Goal: Check status: Check status

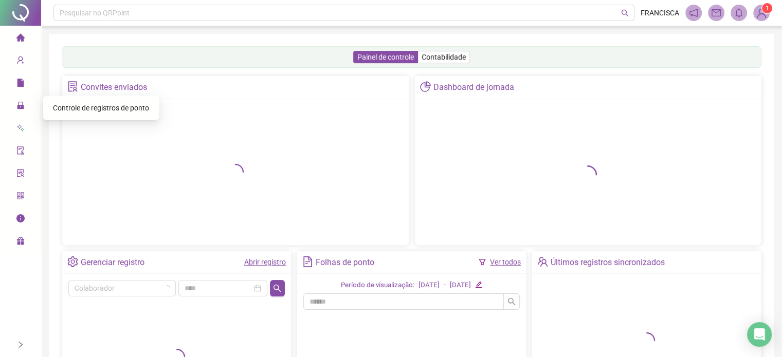
click at [67, 112] on span "Controle de registros de ponto" at bounding box center [101, 108] width 96 height 8
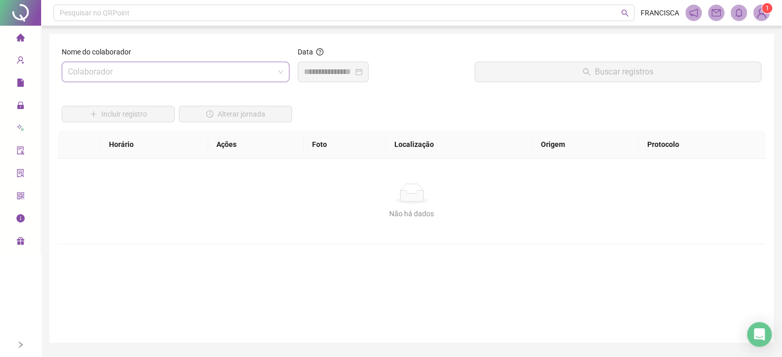
click at [245, 78] on input "search" at bounding box center [171, 72] width 206 height 20
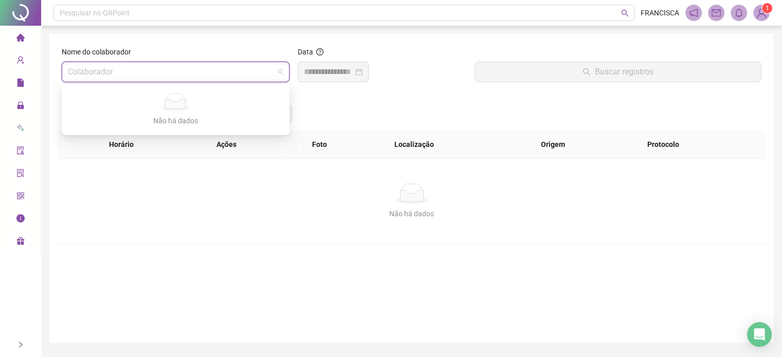
click at [277, 69] on span at bounding box center [175, 72] width 215 height 20
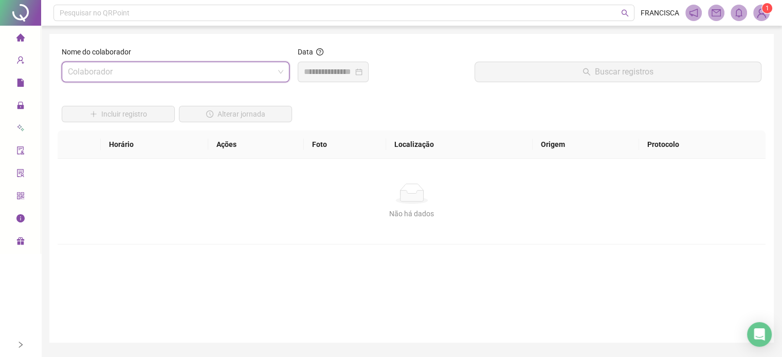
click at [247, 76] on input "search" at bounding box center [171, 72] width 206 height 20
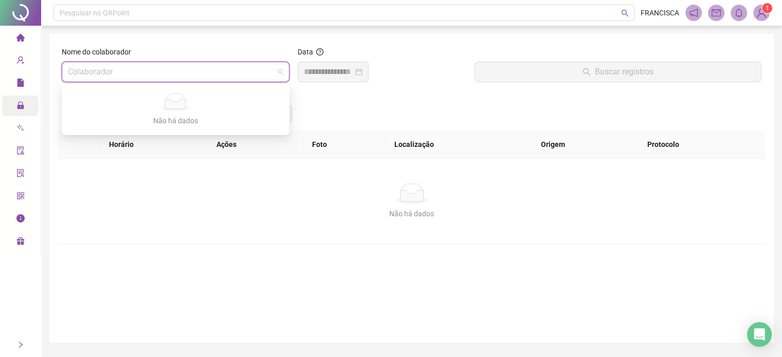
click at [12, 108] on div "Administração" at bounding box center [20, 106] width 37 height 21
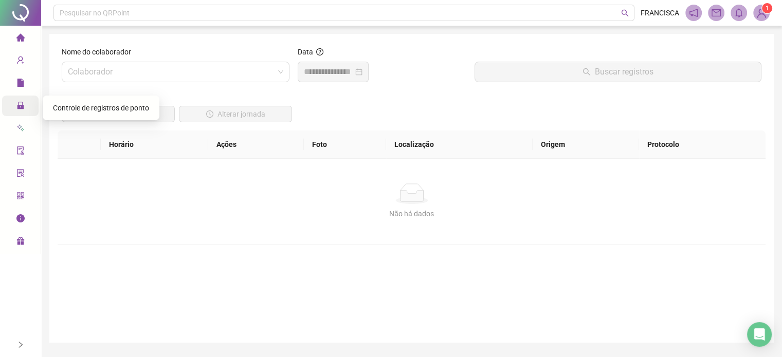
click at [23, 108] on icon "lock" at bounding box center [20, 105] width 7 height 7
click at [83, 105] on span "Controle de registros de ponto" at bounding box center [101, 108] width 96 height 8
click at [138, 74] on input "search" at bounding box center [171, 72] width 206 height 20
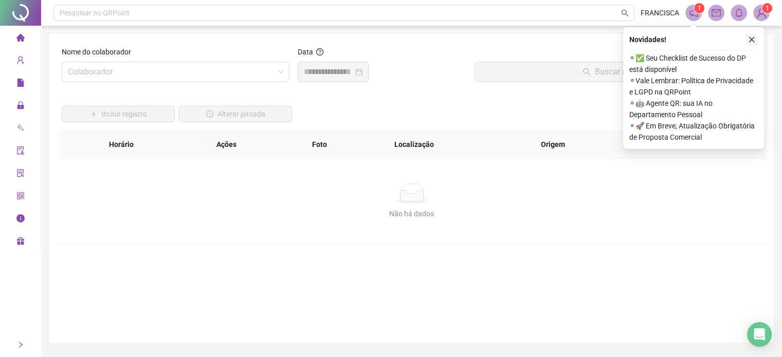
click at [750, 42] on icon "close" at bounding box center [752, 40] width 6 height 6
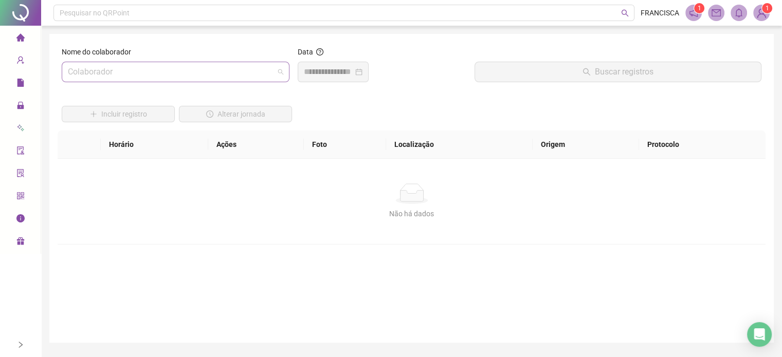
click at [249, 78] on input "search" at bounding box center [171, 72] width 206 height 20
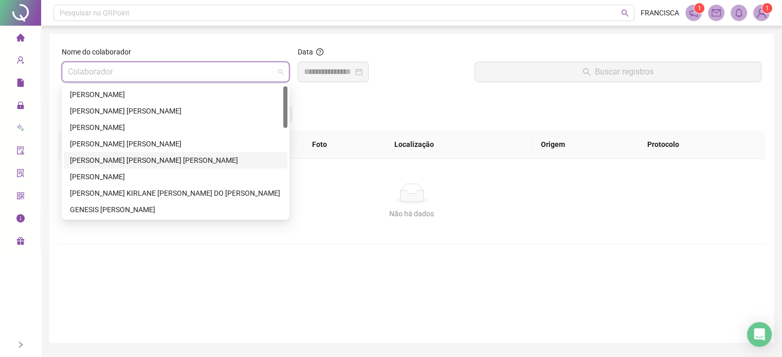
click at [105, 161] on div "DAVILA SAMARA DARLEN COSTA BATISTA SENA" at bounding box center [175, 160] width 211 height 11
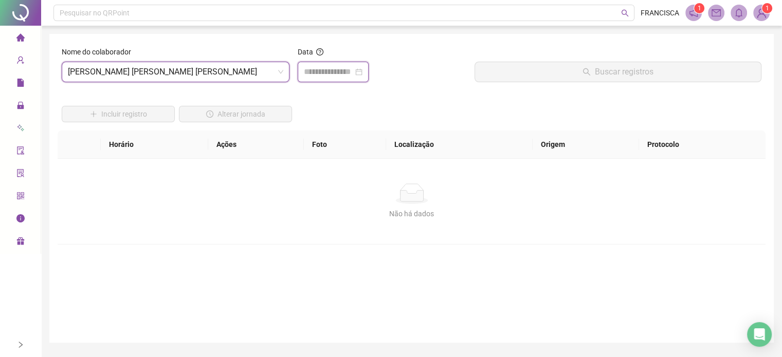
click at [341, 66] on input at bounding box center [328, 72] width 49 height 12
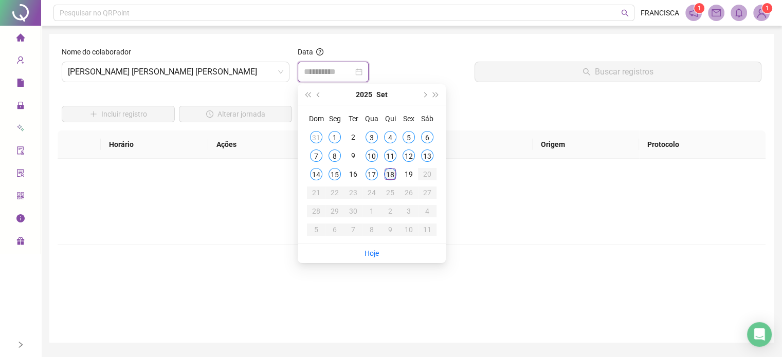
type input "**********"
click at [387, 176] on div "18" at bounding box center [390, 174] width 12 height 12
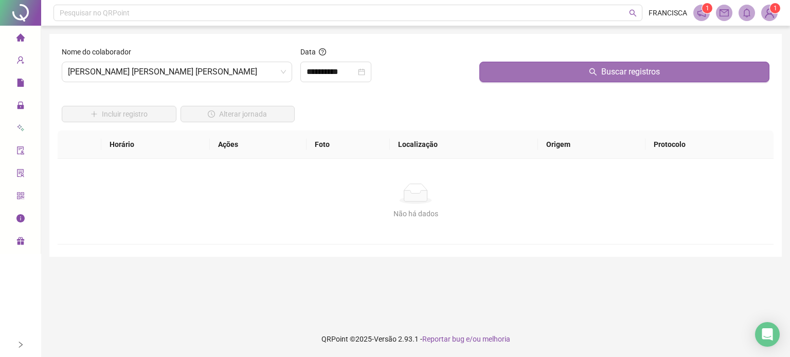
click at [528, 71] on button "Buscar registros" at bounding box center [624, 72] width 290 height 21
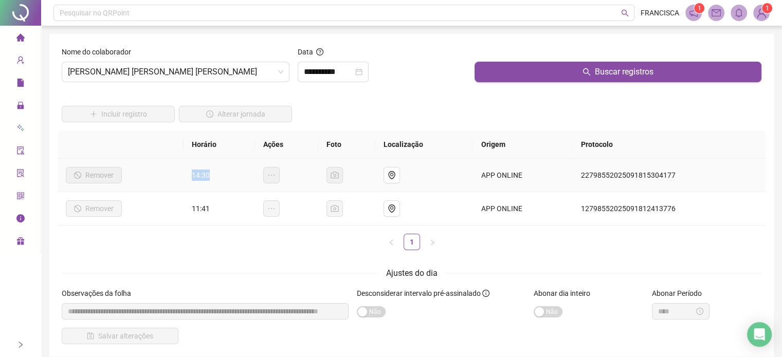
drag, startPoint x: 193, startPoint y: 178, endPoint x: 216, endPoint y: 180, distance: 23.2
click at [216, 180] on td "14:30" at bounding box center [219, 175] width 71 height 33
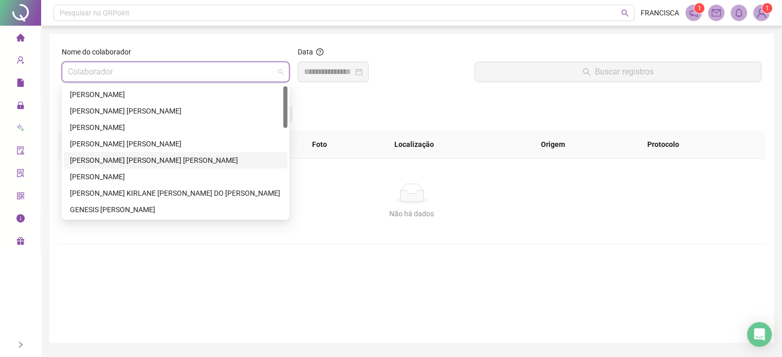
click at [264, 70] on input "search" at bounding box center [171, 72] width 206 height 20
click at [155, 98] on div "ANA BEATRIZ OLIVEIRA FROTA" at bounding box center [175, 94] width 211 height 11
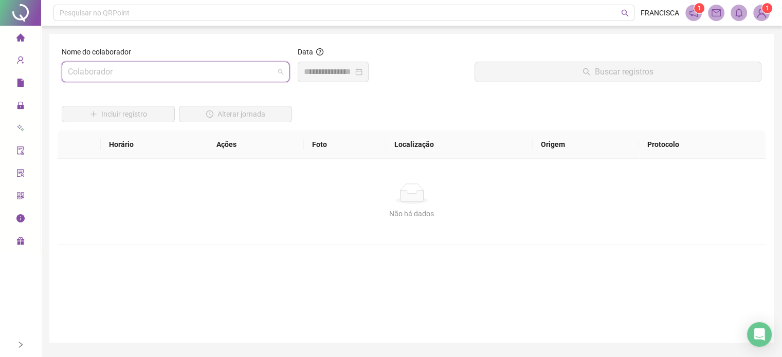
click at [274, 67] on span at bounding box center [175, 72] width 215 height 20
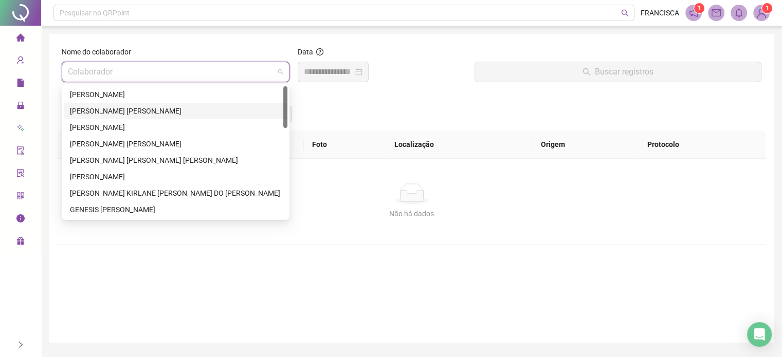
click at [136, 113] on div "ANA CAROLINE FONSECA DE ASSUNÇÃO" at bounding box center [175, 110] width 211 height 11
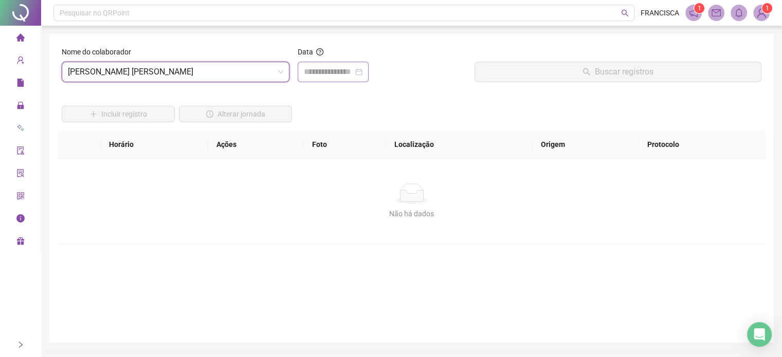
click at [311, 78] on div at bounding box center [333, 72] width 71 height 21
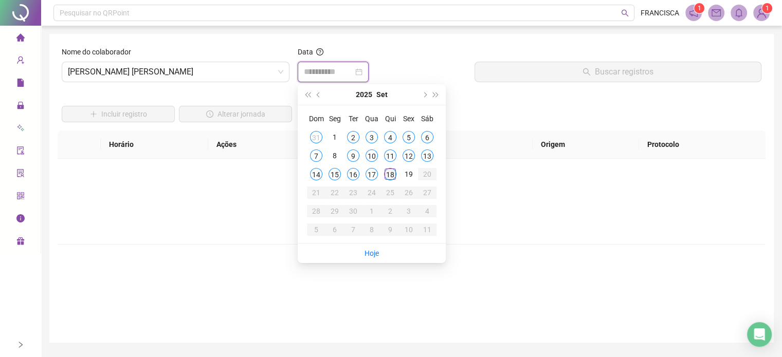
type input "**********"
click at [391, 169] on div "18" at bounding box center [390, 174] width 12 height 12
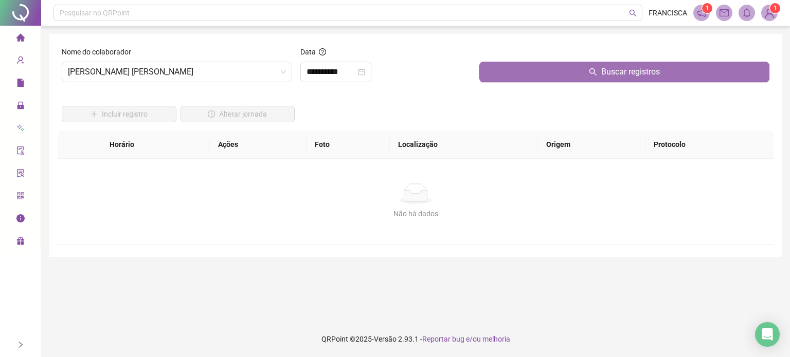
click at [493, 69] on button "Buscar registros" at bounding box center [624, 72] width 290 height 21
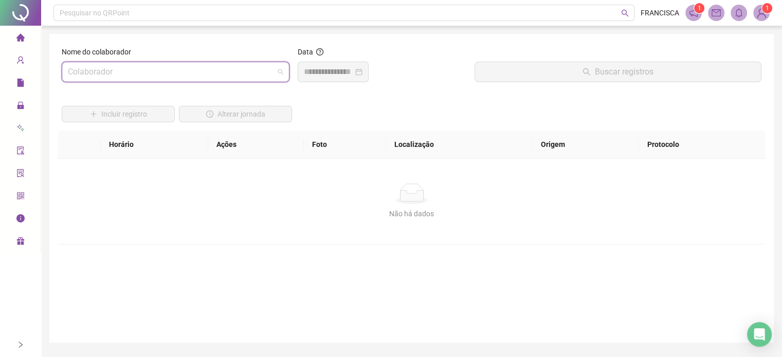
click at [272, 67] on input "search" at bounding box center [171, 72] width 206 height 20
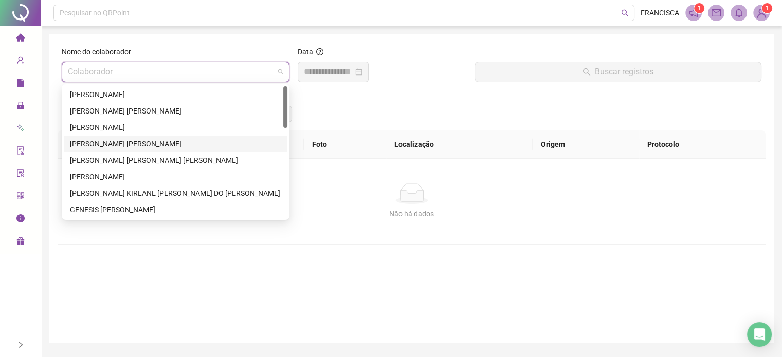
click at [133, 138] on div "CELIA MARGARIDA IZIEL FERREIRA" at bounding box center [175, 143] width 211 height 11
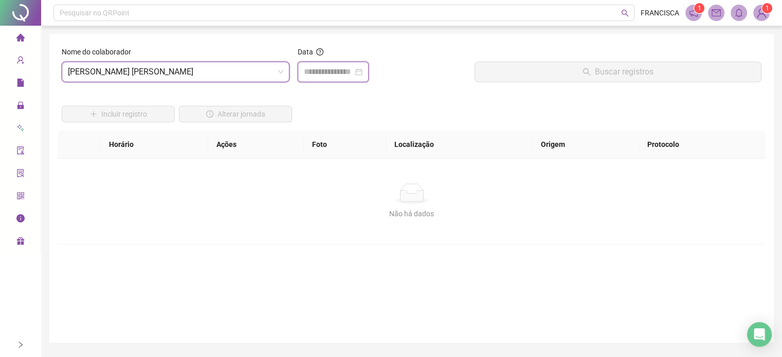
click at [353, 74] on input at bounding box center [328, 72] width 49 height 12
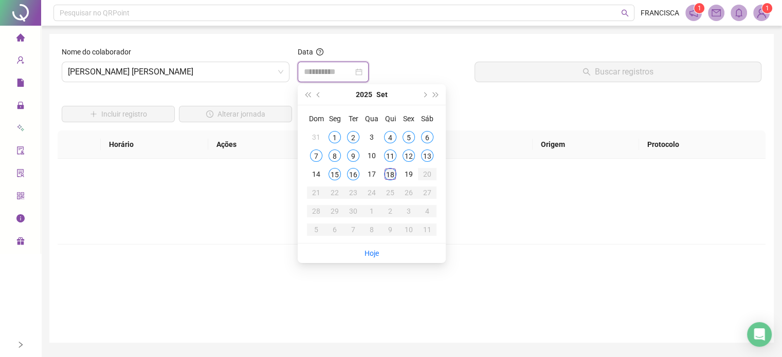
type input "**********"
click at [391, 172] on div "18" at bounding box center [390, 174] width 12 height 12
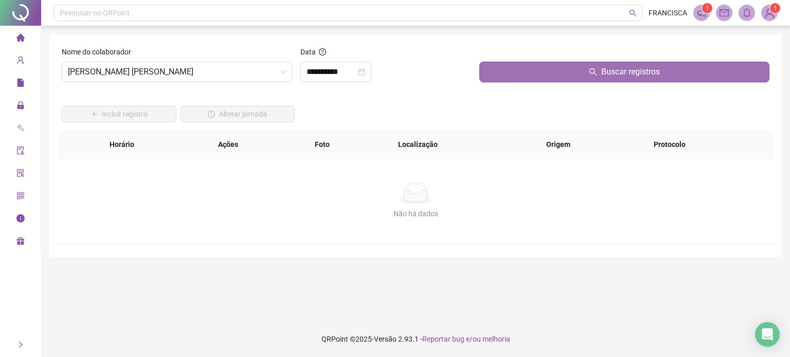
click at [508, 70] on button "Buscar registros" at bounding box center [624, 72] width 290 height 21
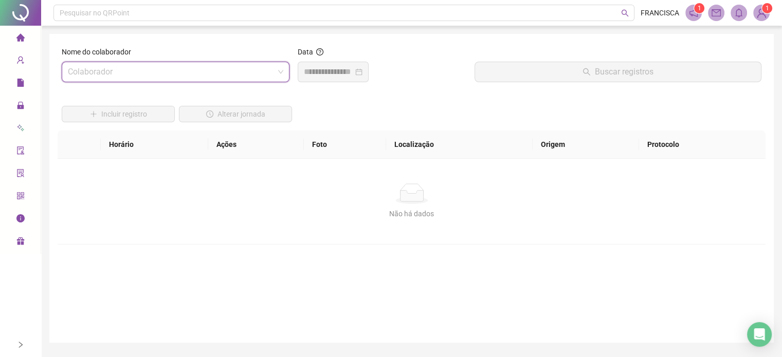
click at [269, 71] on input "search" at bounding box center [171, 72] width 206 height 20
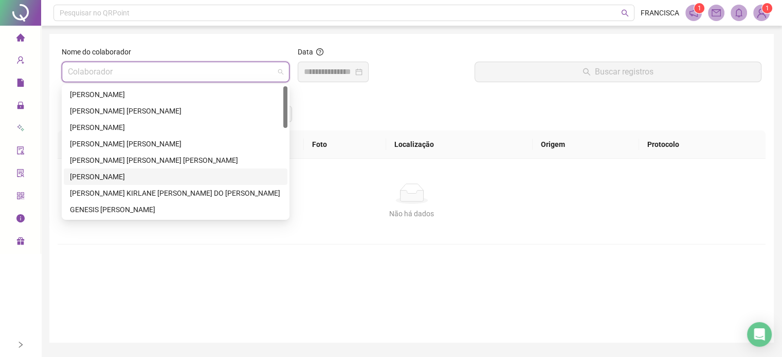
click at [137, 180] on div "DAYANE PEIXOTO DE ARAUJO" at bounding box center [175, 176] width 211 height 11
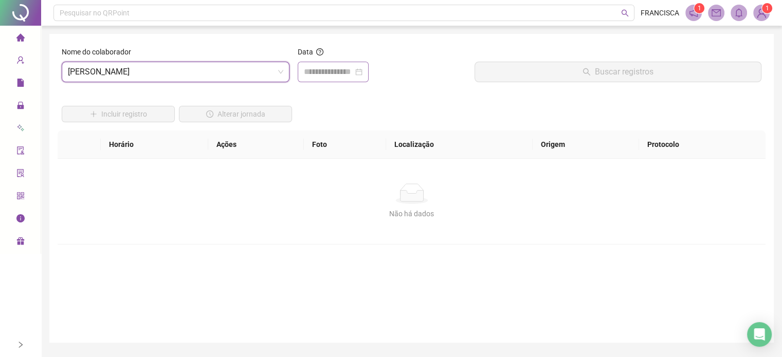
click at [320, 65] on div at bounding box center [333, 72] width 71 height 21
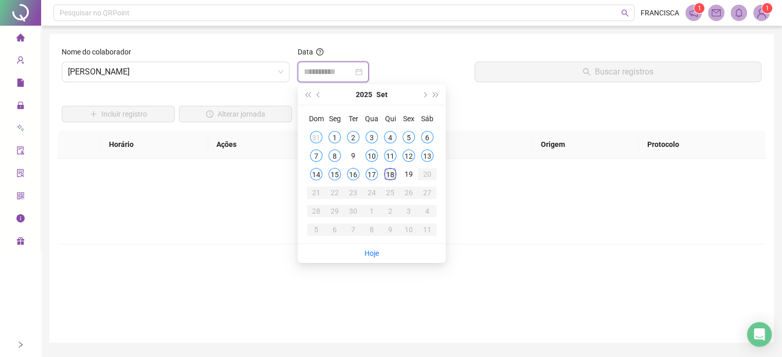
type input "**********"
click at [388, 177] on div "18" at bounding box center [390, 174] width 12 height 12
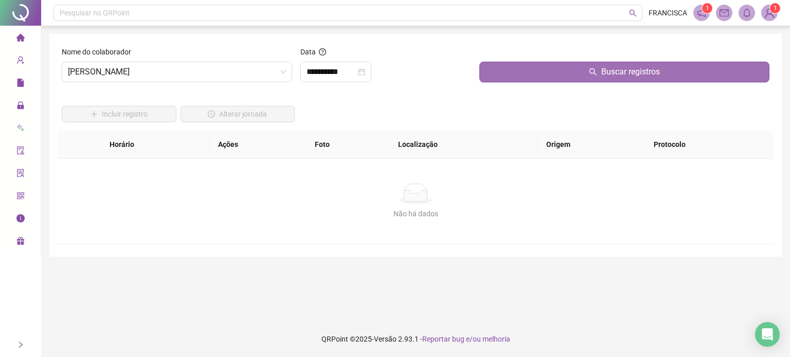
click at [520, 73] on button "Buscar registros" at bounding box center [624, 72] width 290 height 21
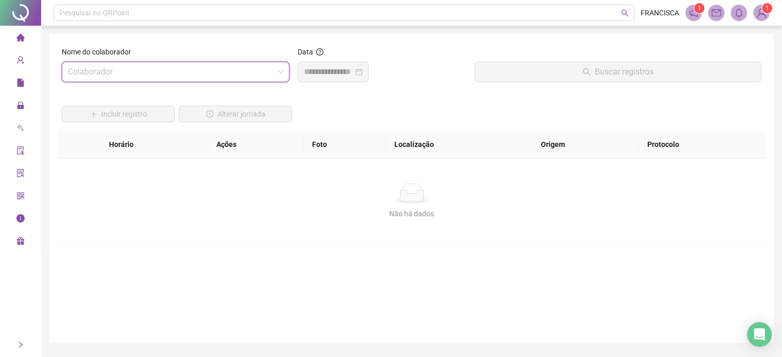
click at [267, 71] on input "search" at bounding box center [171, 72] width 206 height 20
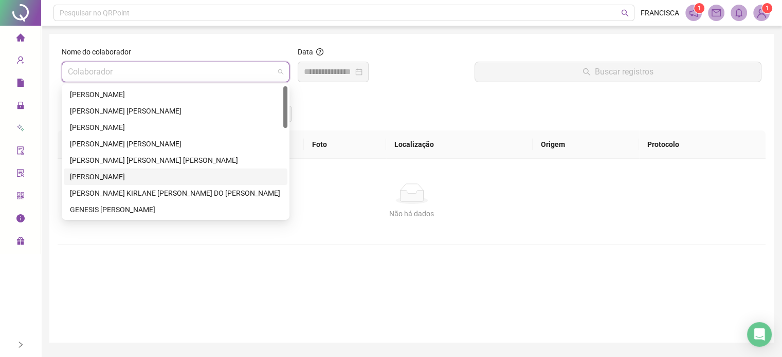
scroll to position [51, 0]
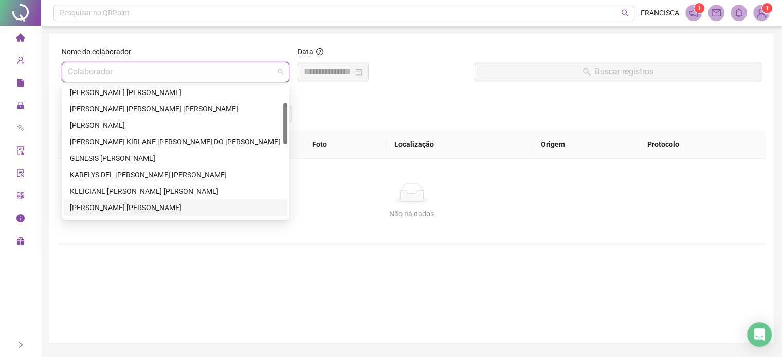
click at [110, 211] on div "LUANE REGES MARTINS" at bounding box center [175, 207] width 211 height 11
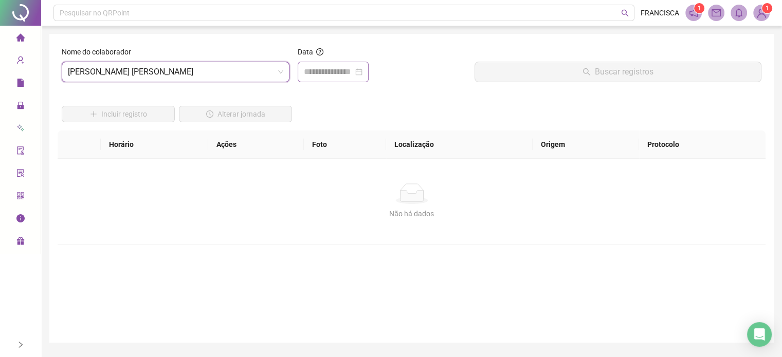
click at [354, 64] on div at bounding box center [333, 72] width 71 height 21
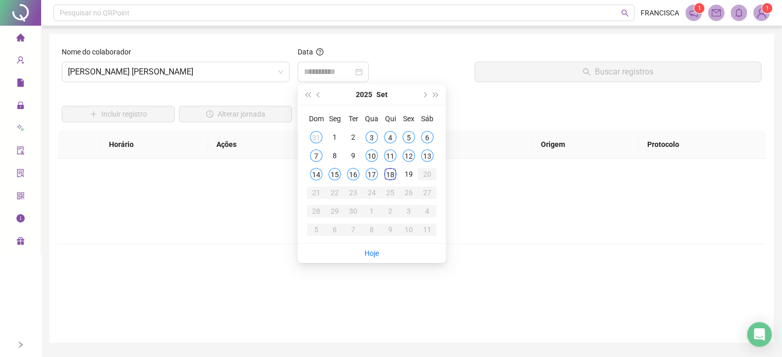
click at [391, 173] on div "18" at bounding box center [390, 174] width 12 height 12
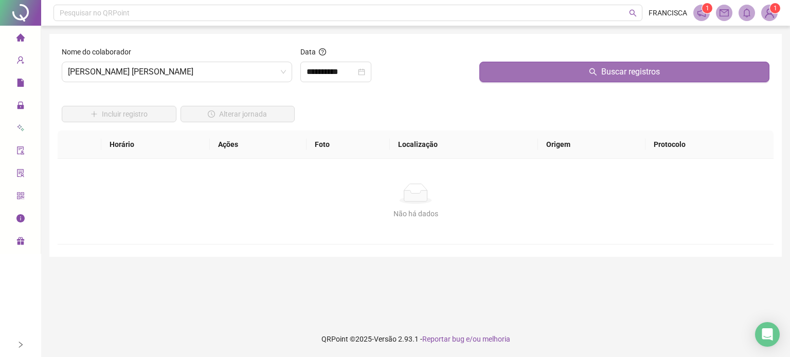
click at [523, 71] on button "Buscar registros" at bounding box center [624, 72] width 290 height 21
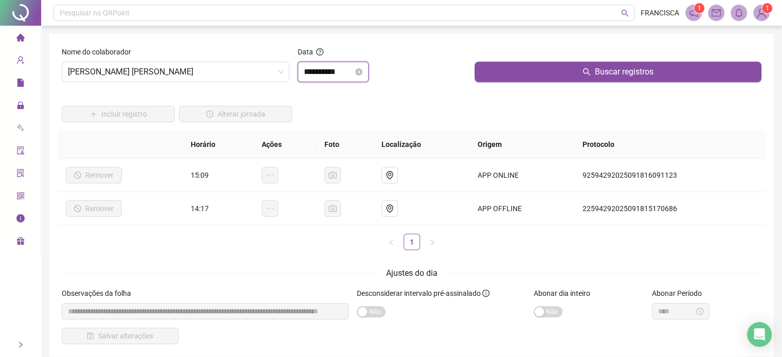
click at [350, 71] on input "**********" at bounding box center [328, 72] width 49 height 12
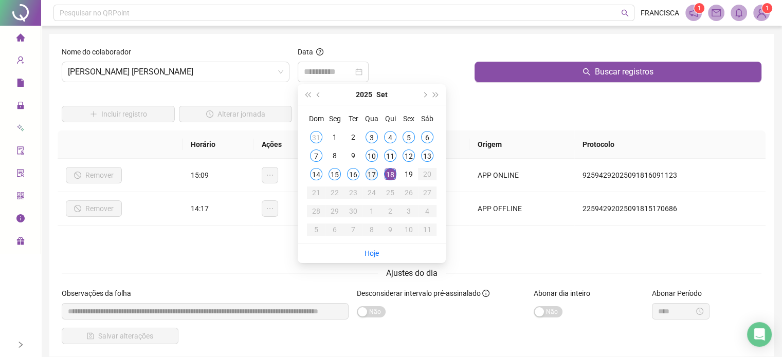
click at [372, 169] on div "17" at bounding box center [372, 174] width 12 height 12
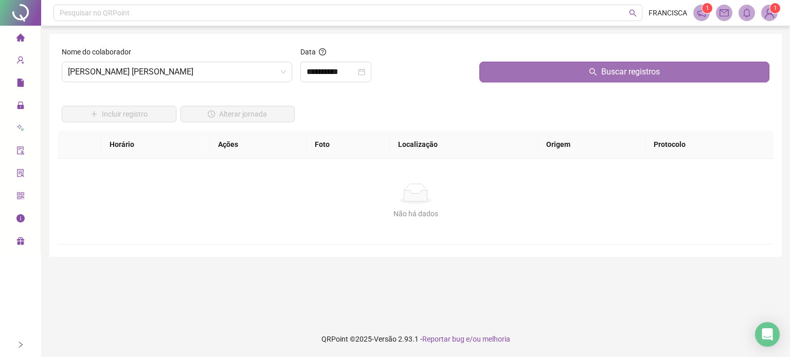
click at [526, 70] on button "Buscar registros" at bounding box center [624, 72] width 290 height 21
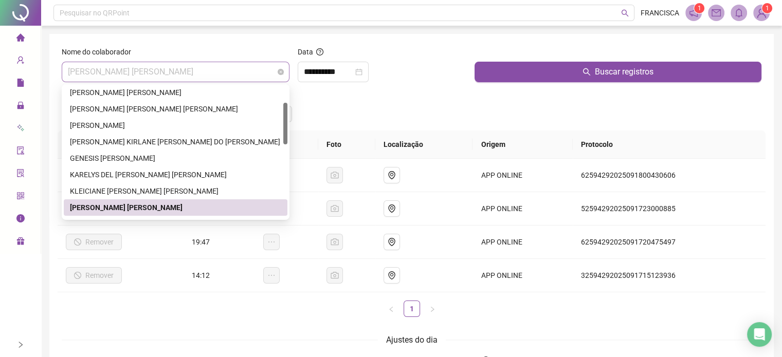
click at [230, 66] on span "LUANE REGES MARTINS" at bounding box center [175, 72] width 215 height 20
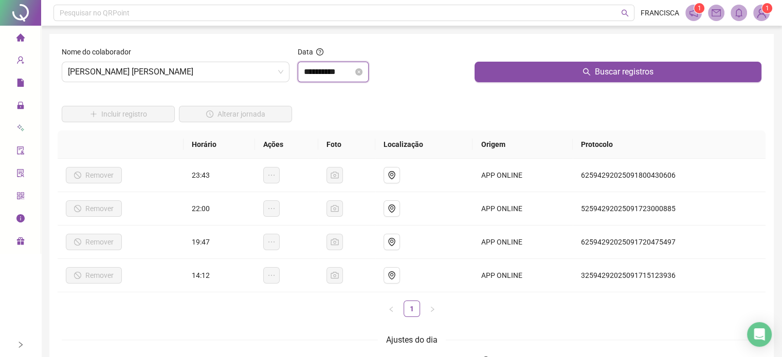
click at [351, 71] on input "**********" at bounding box center [328, 72] width 49 height 12
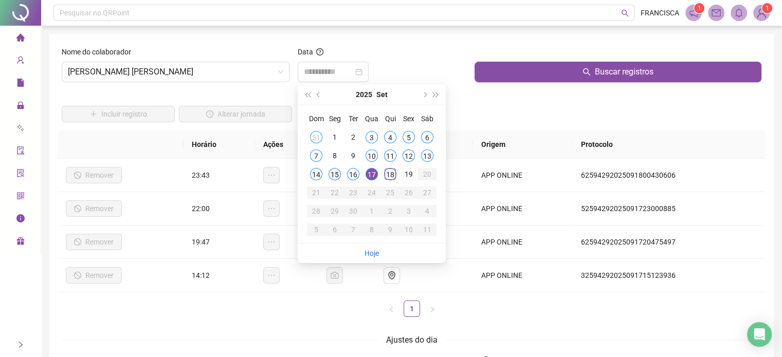
click at [332, 172] on div "15" at bounding box center [335, 174] width 12 height 12
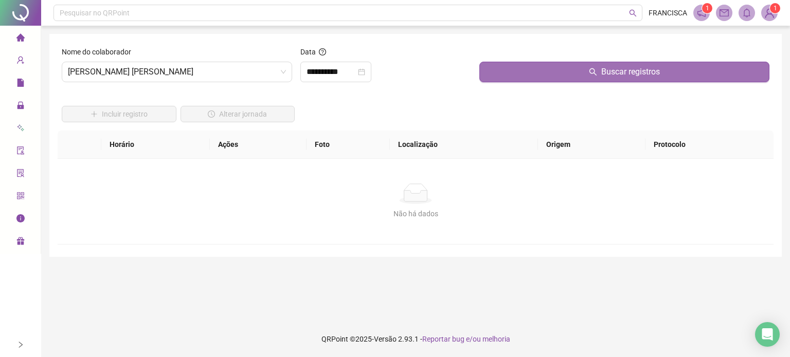
click at [516, 71] on button "Buscar registros" at bounding box center [624, 72] width 290 height 21
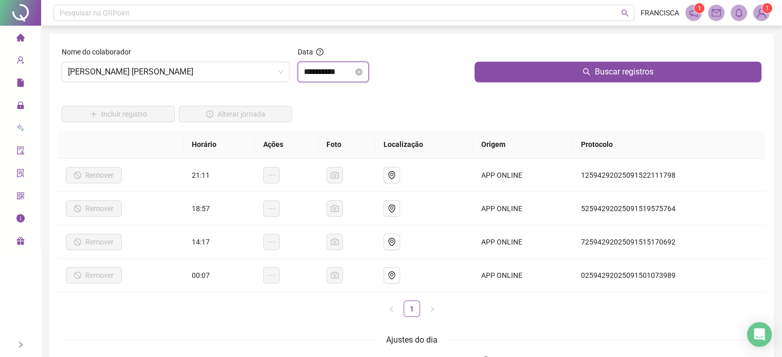
click at [350, 72] on input "**********" at bounding box center [328, 72] width 49 height 12
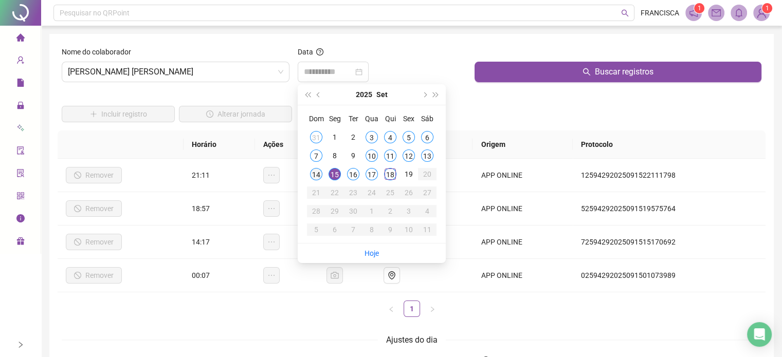
click at [319, 175] on div "14" at bounding box center [316, 174] width 12 height 12
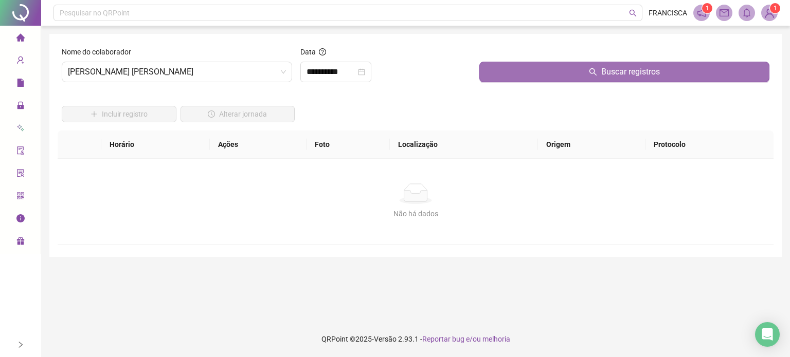
click at [518, 70] on button "Buscar registros" at bounding box center [624, 72] width 290 height 21
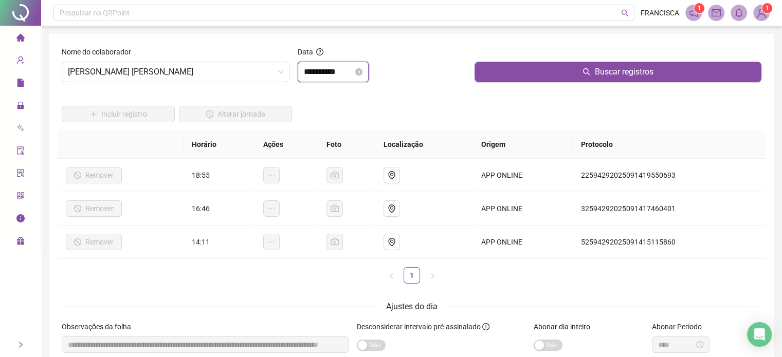
click at [353, 68] on input "**********" at bounding box center [328, 72] width 49 height 12
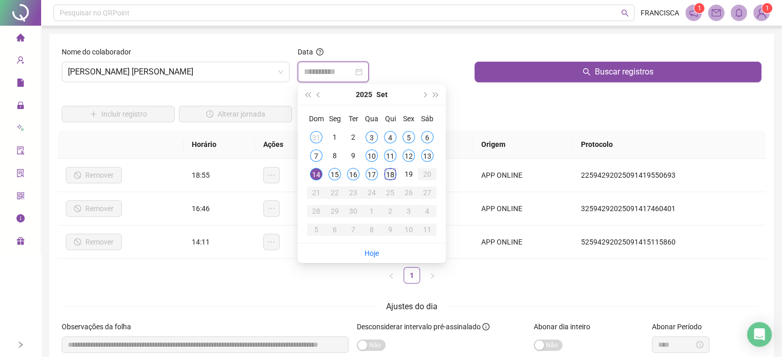
type input "**********"
click at [388, 177] on div "18" at bounding box center [390, 174] width 12 height 12
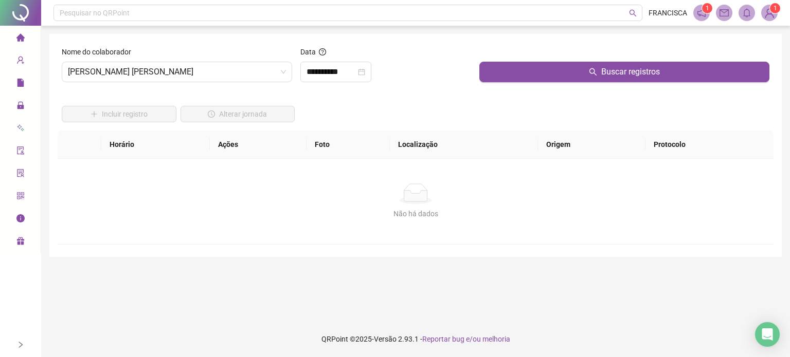
click at [486, 84] on div "Buscar registros" at bounding box center [624, 68] width 298 height 44
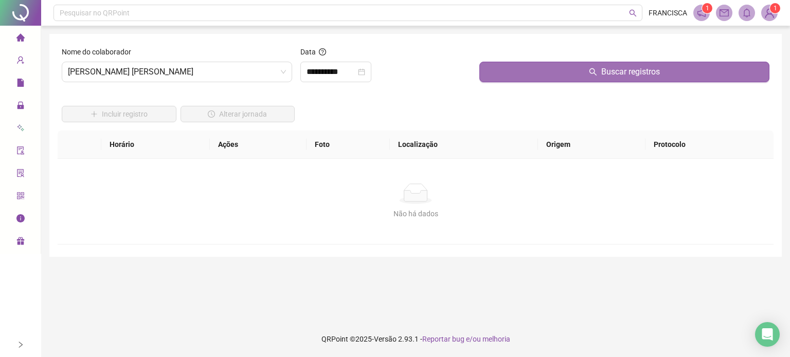
click at [495, 75] on button "Buscar registros" at bounding box center [624, 72] width 290 height 21
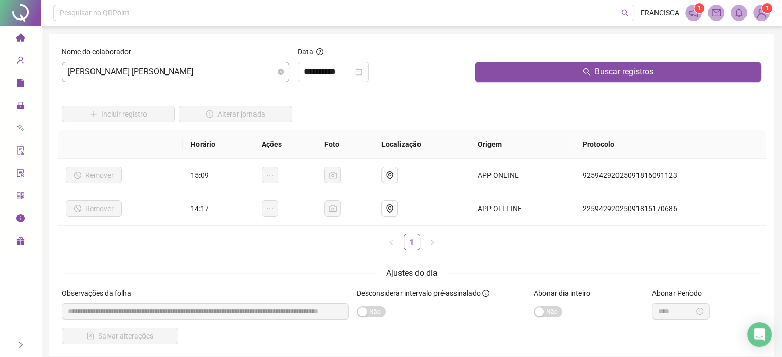
click at [251, 66] on span "LUANE REGES MARTINS" at bounding box center [175, 72] width 215 height 20
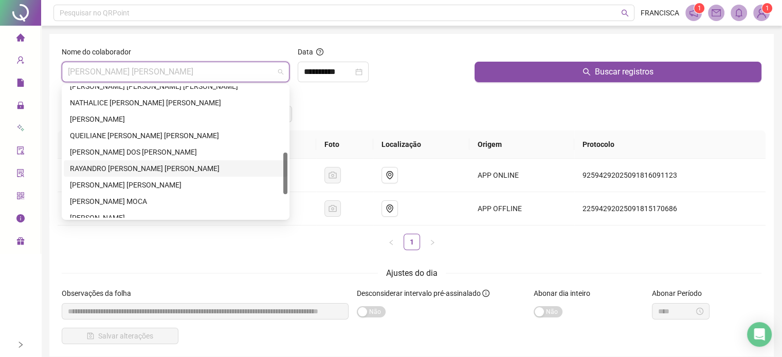
scroll to position [280, 0]
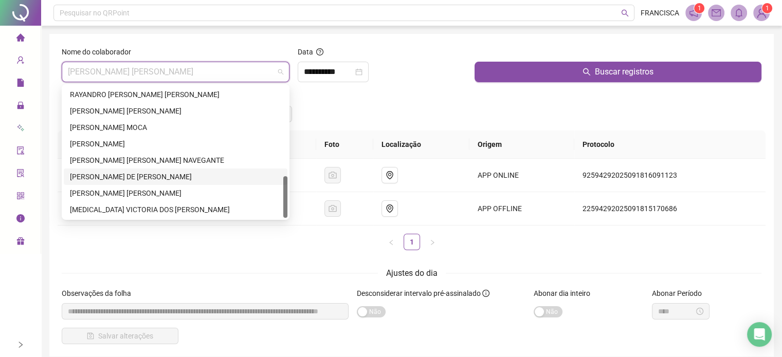
click at [115, 172] on div "THAISSA COELHO DE PAULA" at bounding box center [175, 176] width 211 height 11
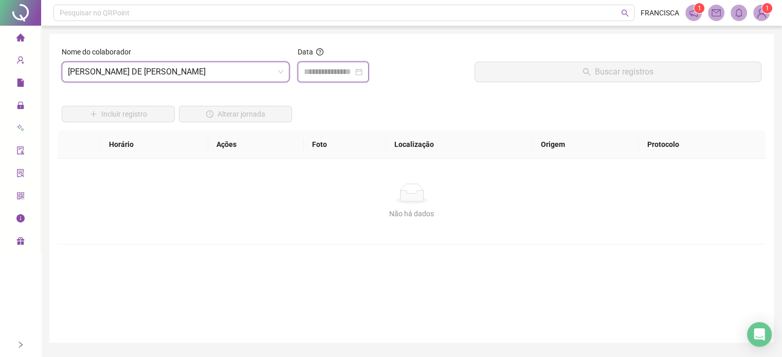
click at [317, 69] on input at bounding box center [328, 72] width 49 height 12
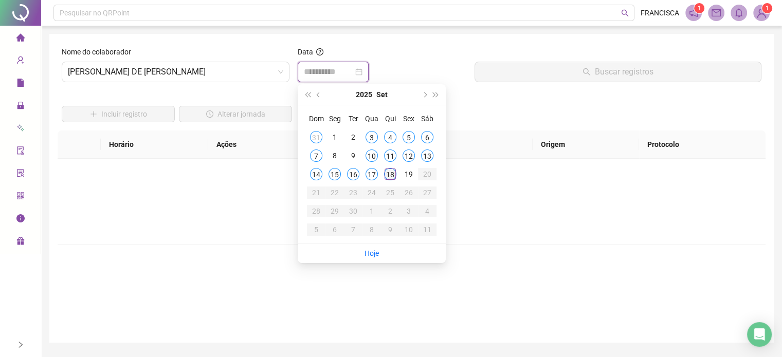
type input "**********"
click at [392, 176] on div "18" at bounding box center [390, 174] width 12 height 12
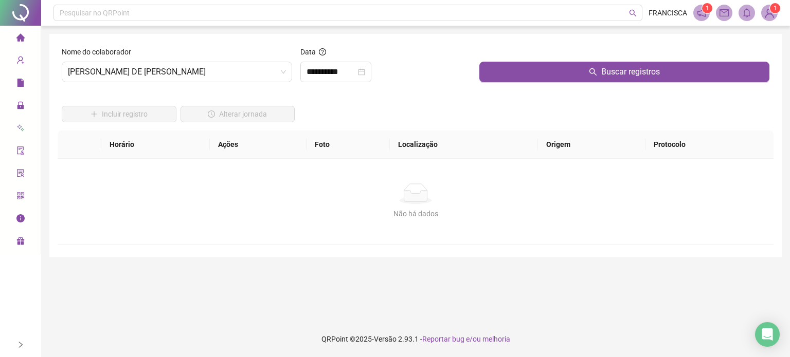
click at [512, 84] on div "Buscar registros" at bounding box center [624, 68] width 298 height 44
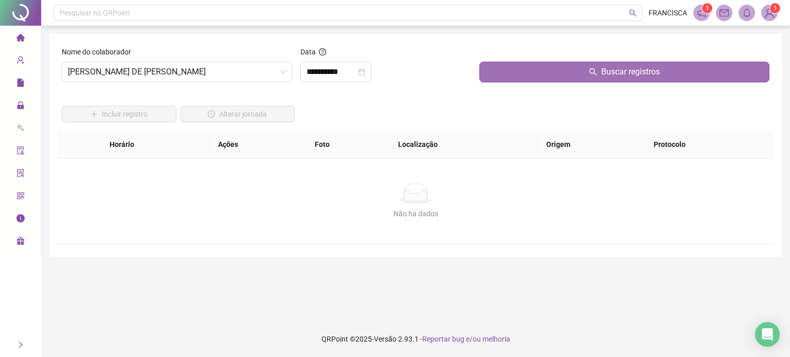
click at [517, 76] on button "Buscar registros" at bounding box center [624, 72] width 290 height 21
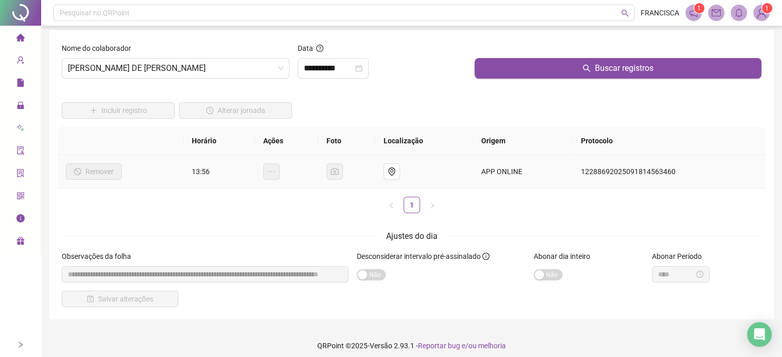
scroll to position [0, 0]
